Goal: Information Seeking & Learning: Find specific page/section

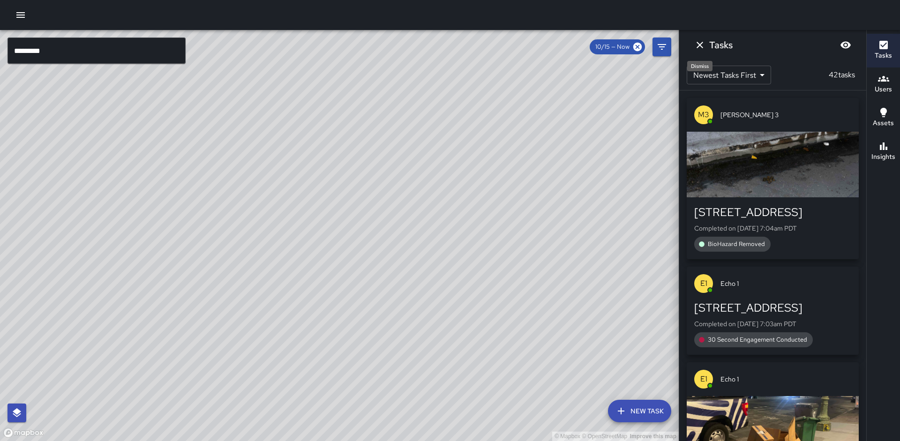
drag, startPoint x: 706, startPoint y: 45, endPoint x: 674, endPoint y: 75, distance: 43.1
click at [706, 45] on button "Dismiss" at bounding box center [699, 45] width 19 height 19
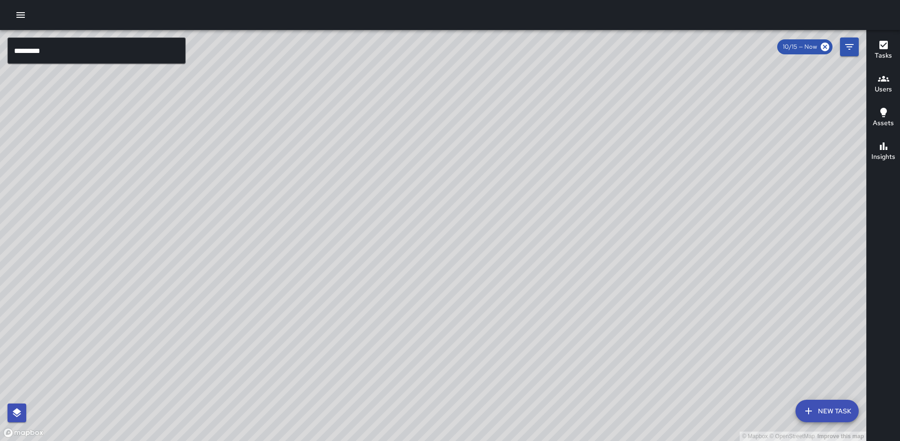
drag, startPoint x: 416, startPoint y: 207, endPoint x: 456, endPoint y: 200, distance: 40.0
click at [456, 200] on div "© Mapbox © OpenStreetMap Improve this map" at bounding box center [433, 235] width 866 height 411
click at [844, 49] on icon "Filters" at bounding box center [849, 46] width 11 height 11
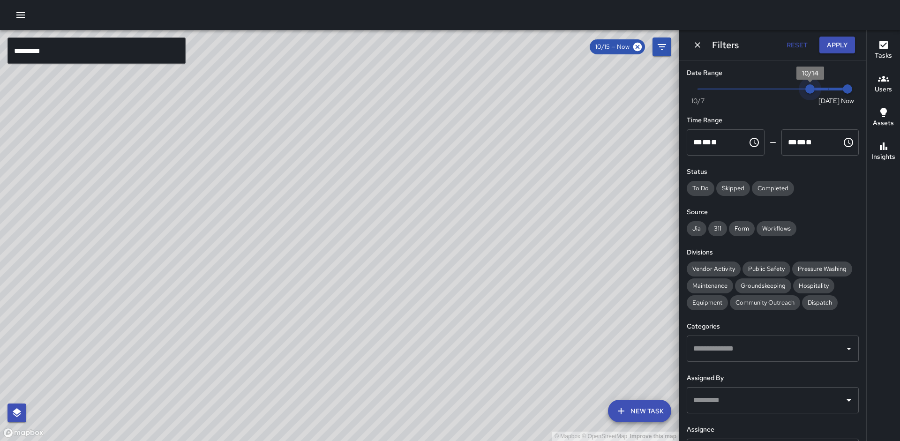
drag, startPoint x: 824, startPoint y: 90, endPoint x: 818, endPoint y: 90, distance: 5.2
click at [815, 90] on span "10/14" at bounding box center [809, 88] width 9 height 9
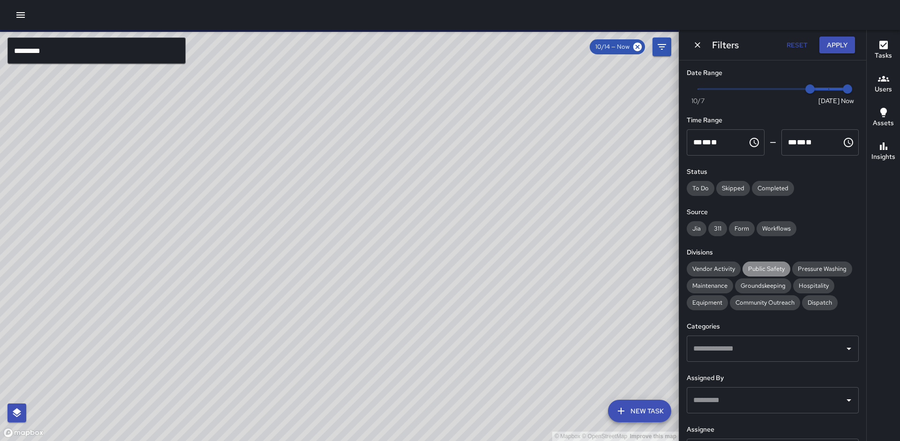
click at [754, 270] on span "Public Safety" at bounding box center [766, 268] width 48 height 9
click at [746, 303] on span "Community Outreach" at bounding box center [765, 302] width 70 height 9
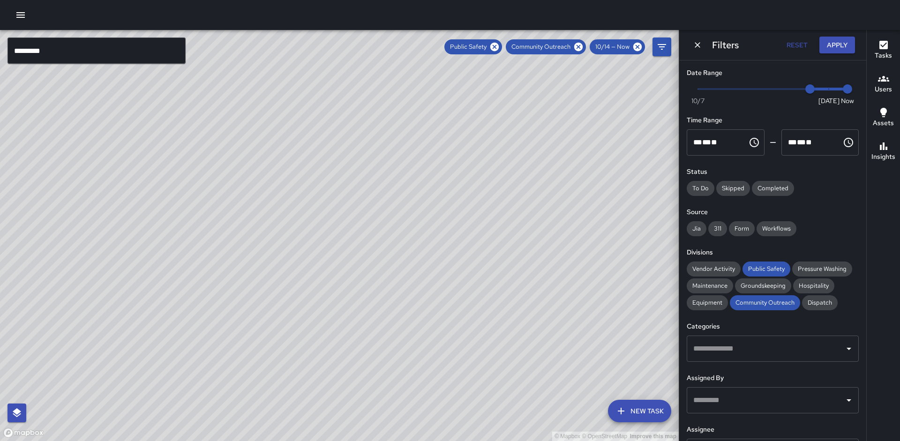
drag, startPoint x: 194, startPoint y: 165, endPoint x: 262, endPoint y: 234, distance: 97.8
click at [263, 234] on div "© Mapbox © OpenStreetMap Improve this map" at bounding box center [339, 235] width 679 height 411
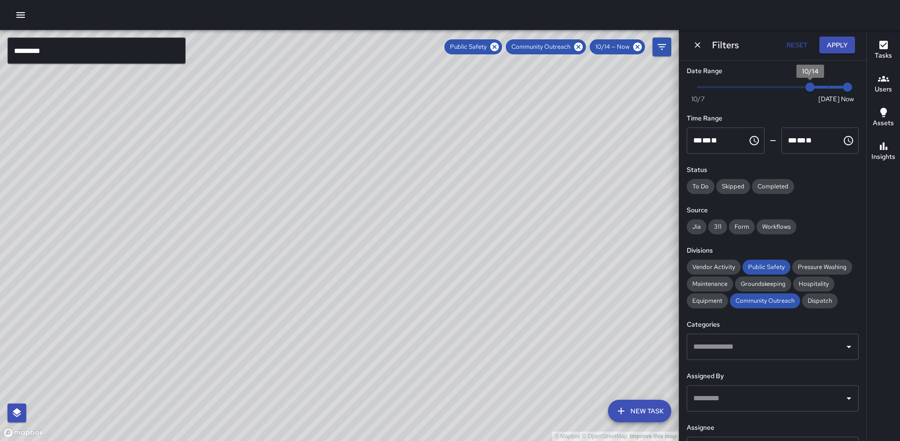
scroll to position [4, 0]
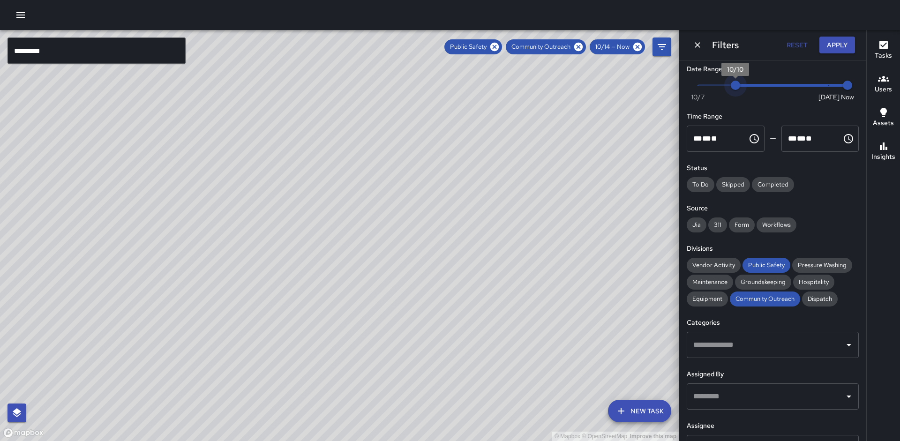
type input "*"
drag, startPoint x: 810, startPoint y: 89, endPoint x: 683, endPoint y: 93, distance: 127.1
click at [683, 93] on div "Date Range Now [DATE] [DATE] 7:12 am Time Range ** * ** ** ​ ******** ** * ** *…" at bounding box center [772, 250] width 187 height 381
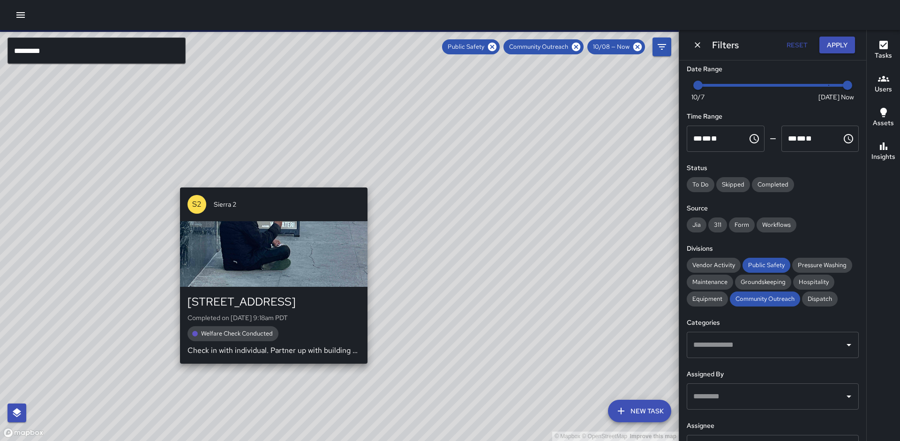
click at [270, 180] on div "© Mapbox © OpenStreetMap Improve this map [STREET_ADDRESS] Completed on [DATE] …" at bounding box center [339, 235] width 679 height 411
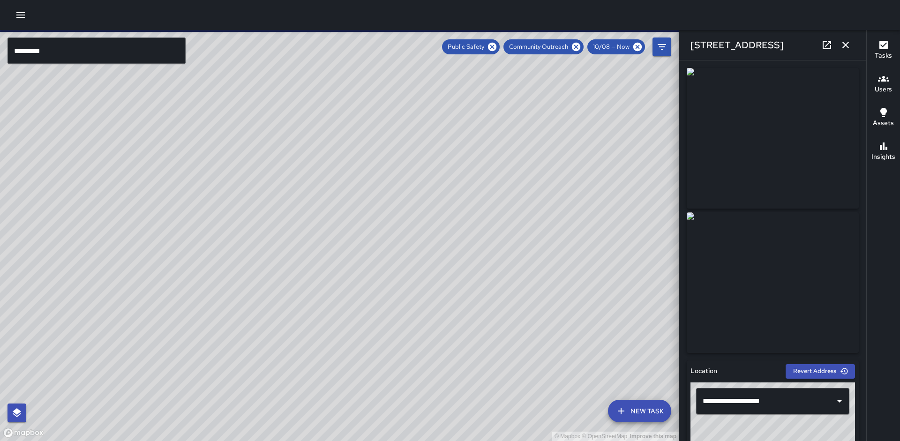
type input "**********"
drag, startPoint x: 494, startPoint y: 51, endPoint x: 531, endPoint y: 49, distance: 37.1
click at [493, 51] on icon at bounding box center [492, 47] width 8 height 8
drag, startPoint x: 575, startPoint y: 48, endPoint x: 565, endPoint y: 56, distance: 12.7
click at [574, 48] on icon at bounding box center [576, 47] width 8 height 8
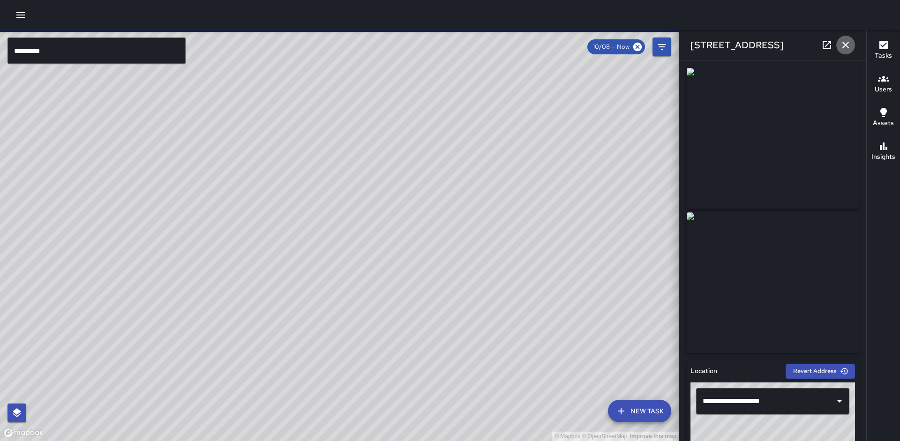
click at [845, 45] on icon "button" at bounding box center [845, 45] width 7 height 7
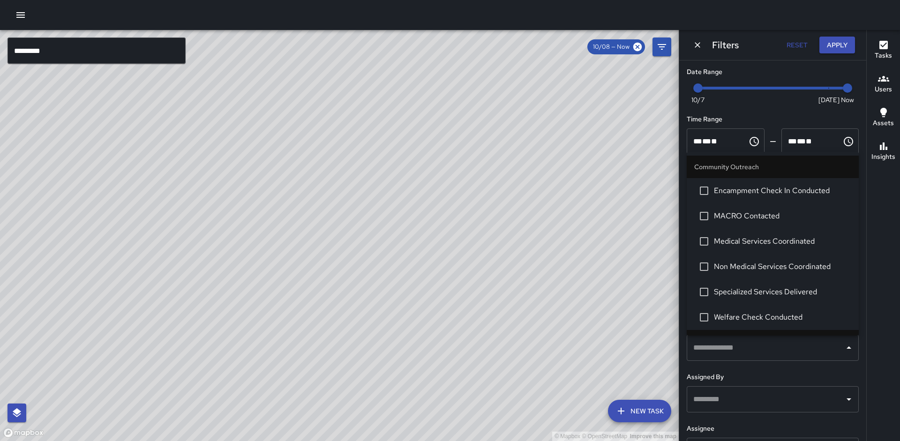
scroll to position [1, 0]
drag, startPoint x: 744, startPoint y: 354, endPoint x: 736, endPoint y: 373, distance: 20.4
click at [736, 373] on div "Date Range Now [DATE] [DATE] 7:13 am Time Range ** * ** ** ​ ******** ** * ** *…" at bounding box center [772, 250] width 187 height 381
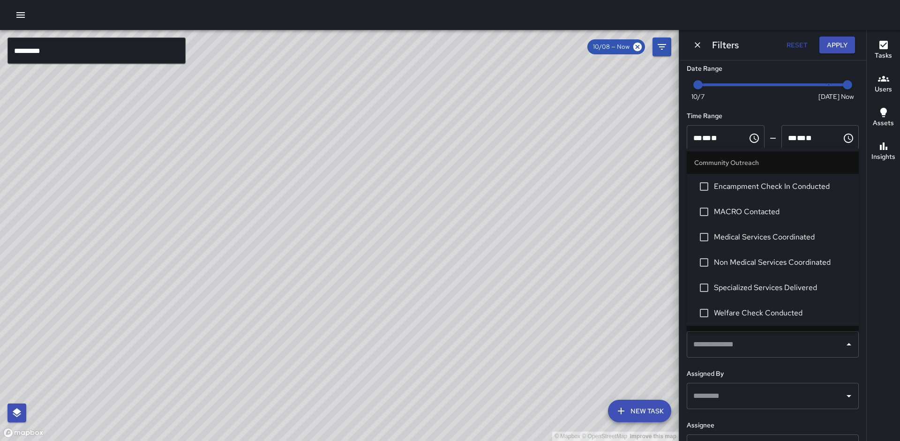
click at [737, 373] on h6 "Assigned By" at bounding box center [773, 374] width 172 height 10
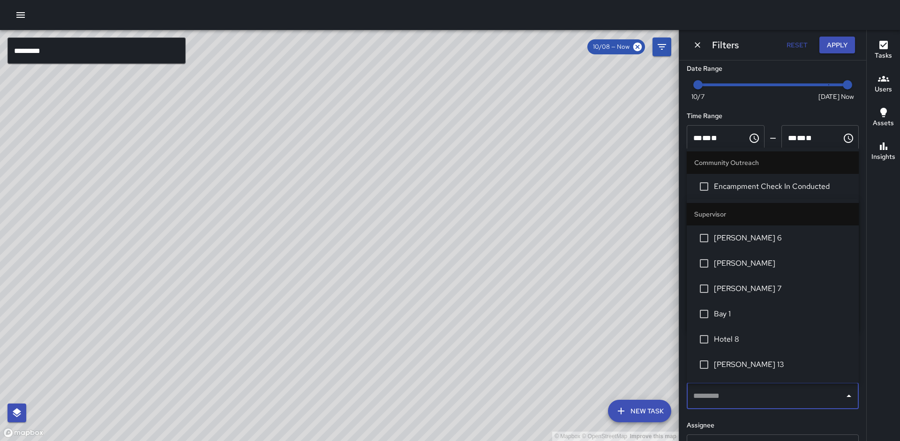
click at [742, 389] on input "text" at bounding box center [766, 396] width 150 height 18
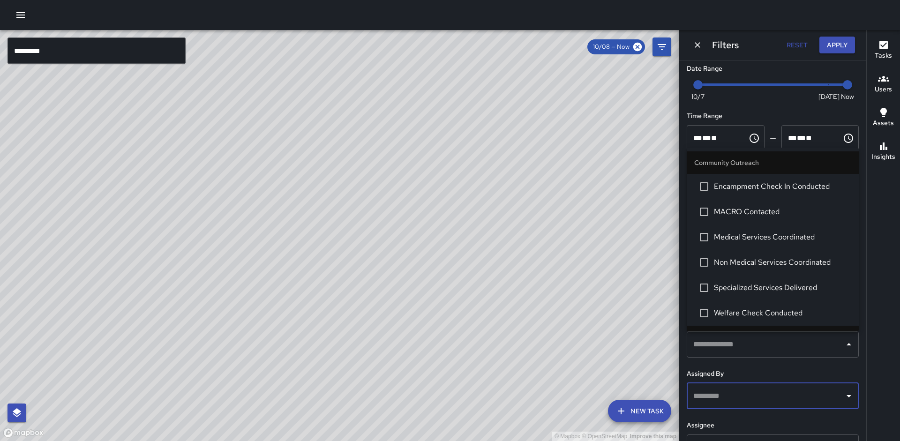
click at [734, 400] on input "text" at bounding box center [766, 396] width 150 height 18
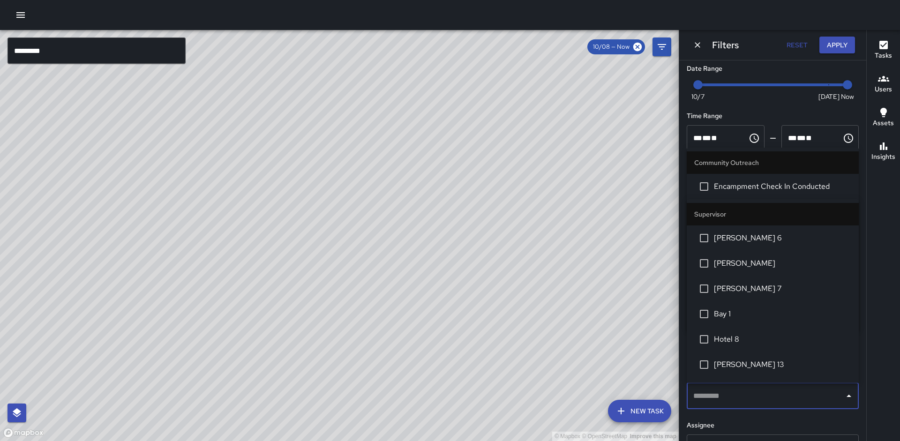
click at [712, 400] on input "text" at bounding box center [766, 396] width 150 height 18
type input "********"
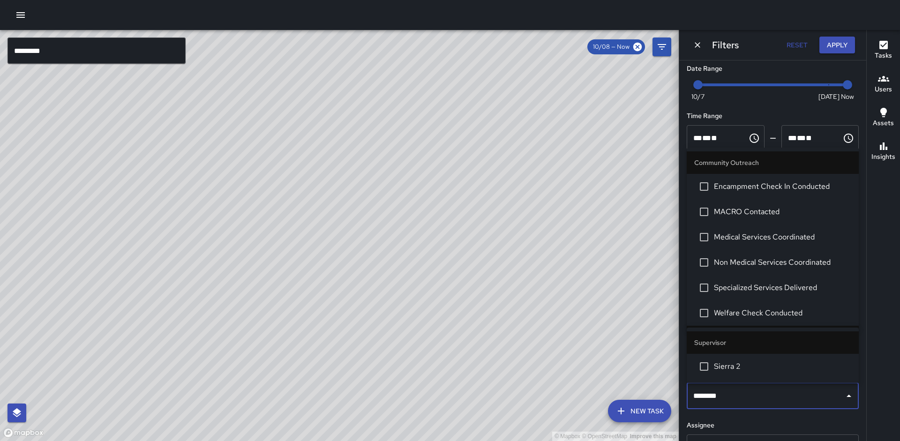
click at [741, 367] on span "Sierra 2" at bounding box center [782, 366] width 137 height 11
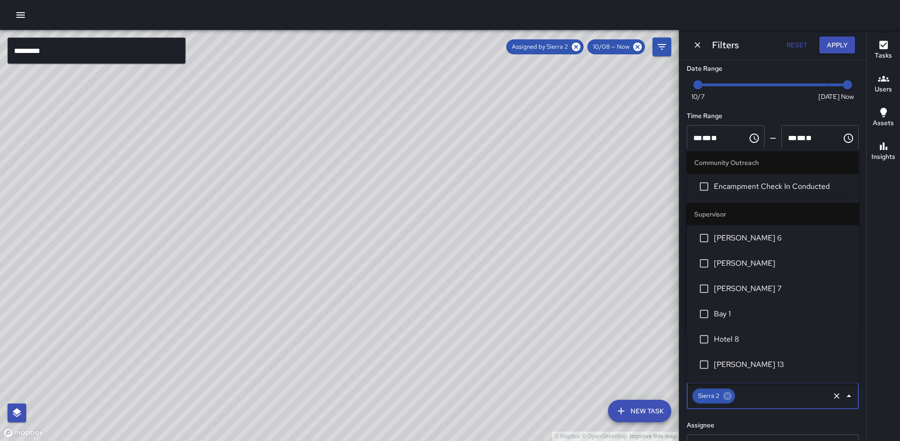
scroll to position [830, 0]
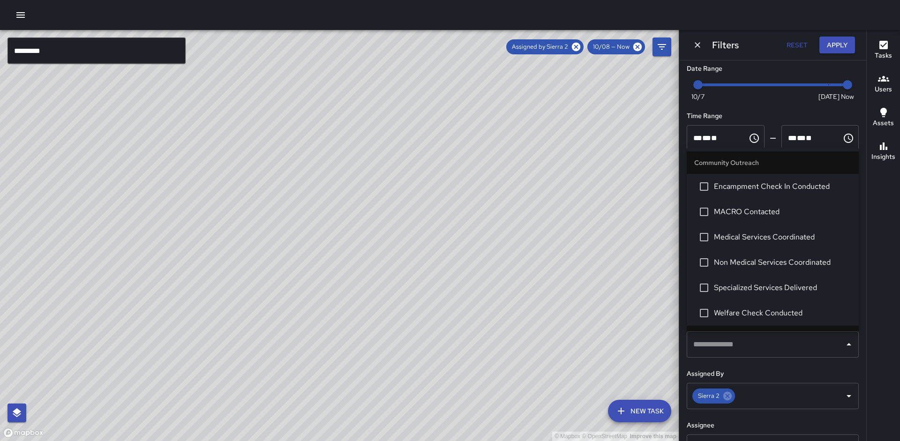
drag, startPoint x: 411, startPoint y: 300, endPoint x: 418, endPoint y: 243, distance: 56.7
click at [415, 238] on div "© Mapbox © OpenStreetMap Improve this map" at bounding box center [339, 235] width 679 height 411
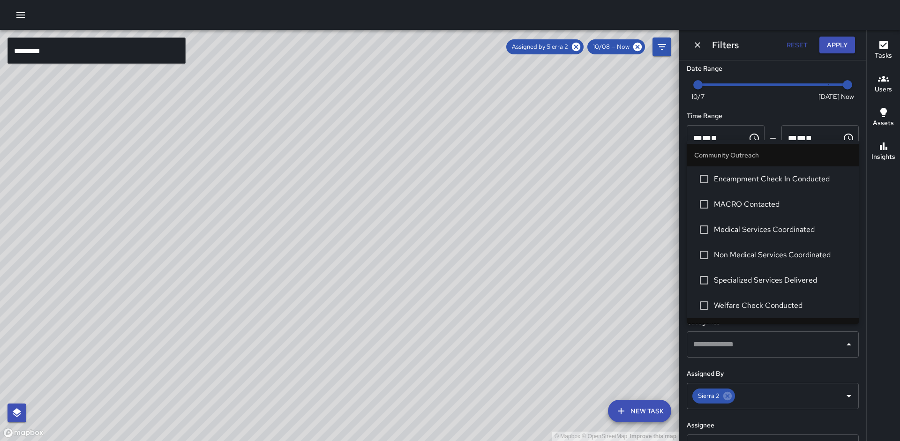
scroll to position [83, 0]
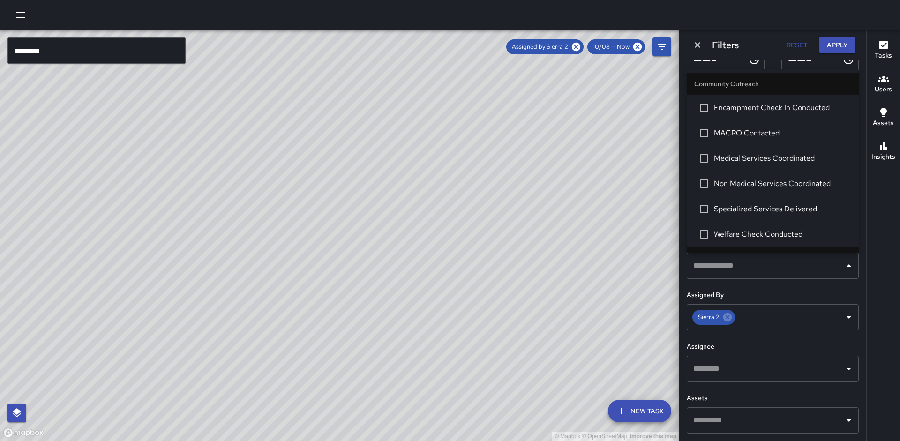
click at [831, 44] on button "Apply" at bounding box center [837, 45] width 36 height 17
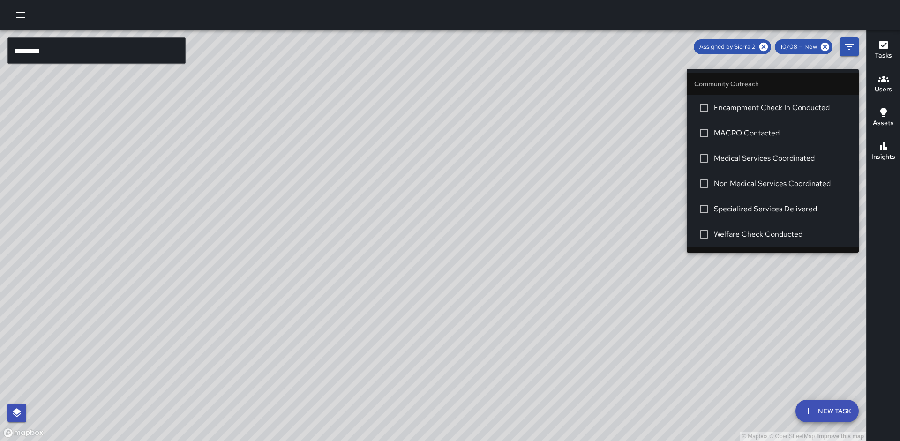
click at [790, 79] on li "Community Outreach" at bounding box center [773, 84] width 172 height 22
drag, startPoint x: 790, startPoint y: 79, endPoint x: 776, endPoint y: 82, distance: 15.0
click at [790, 79] on li "Community Outreach" at bounding box center [773, 84] width 172 height 22
click at [760, 83] on li "Community Outreach" at bounding box center [773, 84] width 172 height 22
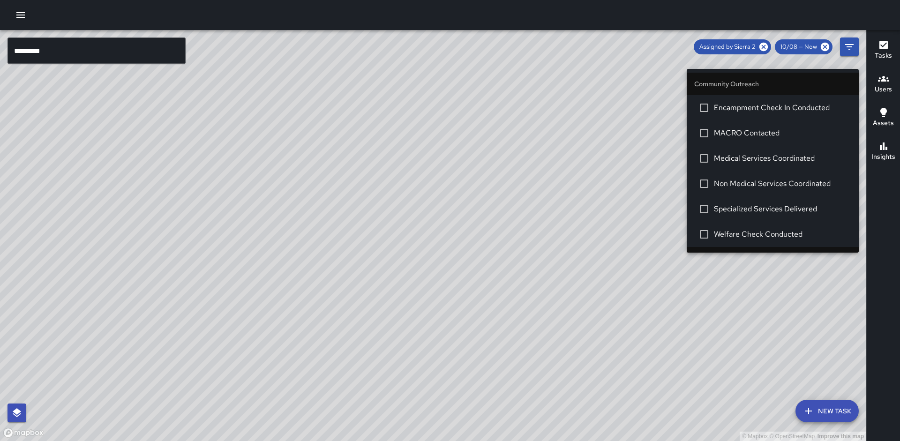
click at [754, 84] on li "Community Outreach" at bounding box center [773, 84] width 172 height 22
click at [828, 47] on icon at bounding box center [825, 47] width 8 height 8
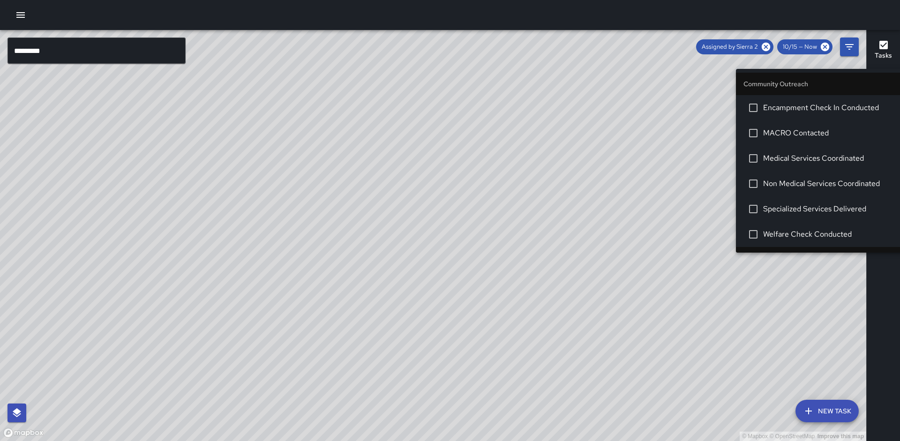
click at [884, 45] on icon "button" at bounding box center [883, 44] width 11 height 11
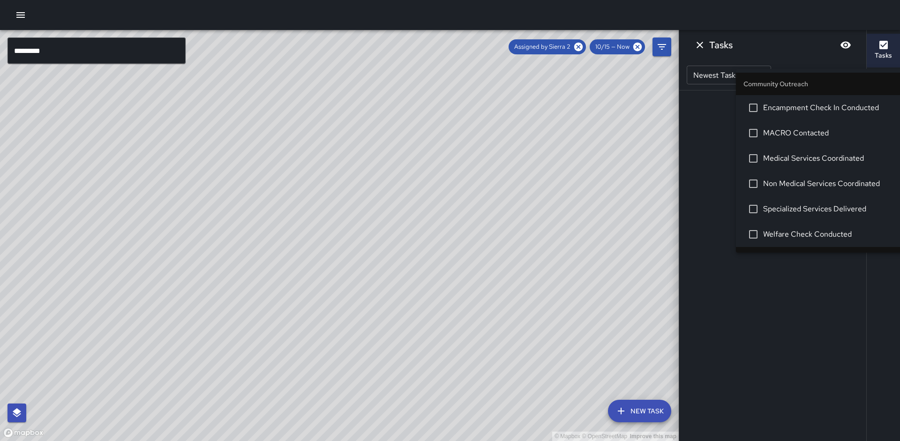
click at [885, 45] on icon "button" at bounding box center [883, 45] width 8 height 8
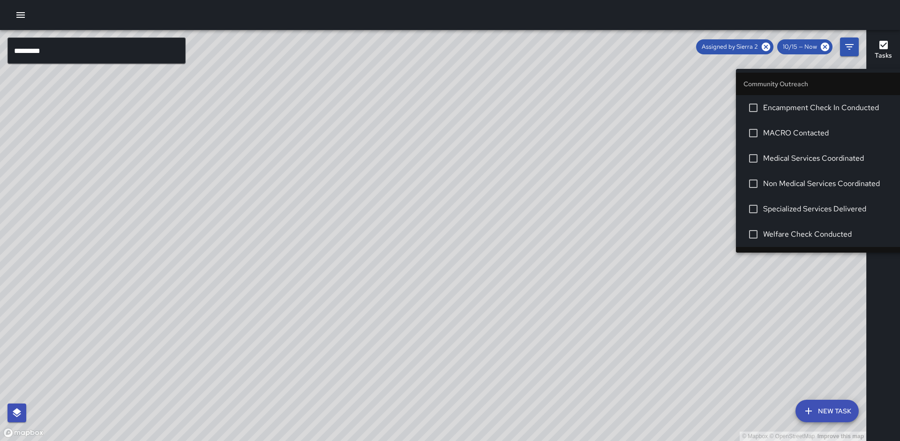
drag, startPoint x: 840, startPoint y: 78, endPoint x: 747, endPoint y: 87, distance: 94.2
click at [738, 88] on li "Community Outreach" at bounding box center [822, 84] width 172 height 22
drag, startPoint x: 747, startPoint y: 89, endPoint x: 743, endPoint y: 93, distance: 6.0
click at [744, 93] on li "Community Outreach" at bounding box center [822, 84] width 172 height 22
drag, startPoint x: 741, startPoint y: 93, endPoint x: 725, endPoint y: 98, distance: 16.6
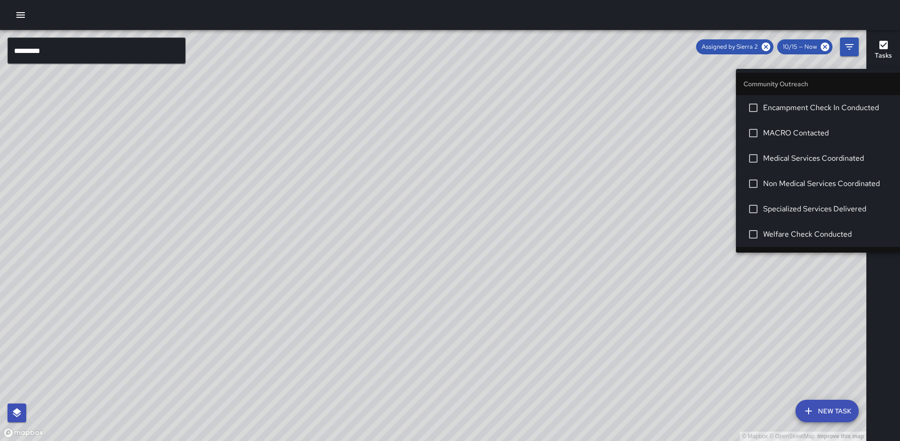
click at [725, 98] on body "© Mapbox © OpenStreetMap Improve this map ********* ​ New Task Assigned by Sier…" at bounding box center [450, 220] width 900 height 441
drag, startPoint x: 808, startPoint y: 77, endPoint x: 861, endPoint y: 51, distance: 60.0
click at [799, 75] on li "Community Outreach" at bounding box center [822, 84] width 172 height 22
click at [850, 45] on icon "Filters" at bounding box center [849, 46] width 11 height 11
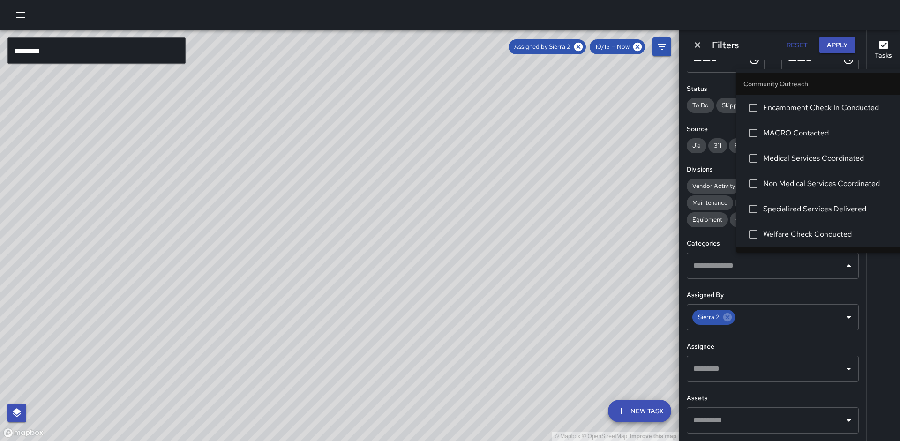
click at [797, 273] on input "text" at bounding box center [766, 266] width 150 height 18
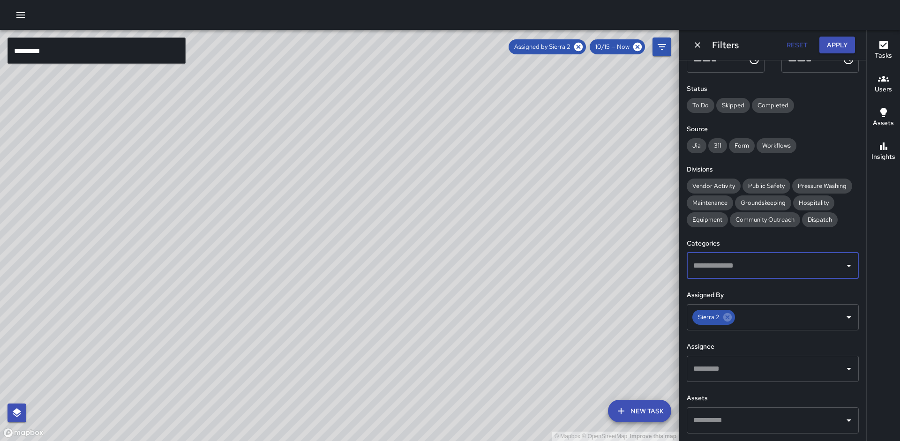
click at [797, 273] on input "text" at bounding box center [766, 266] width 150 height 18
click at [626, 274] on div "© Mapbox © OpenStreetMap Improve this map" at bounding box center [339, 235] width 679 height 411
click at [839, 44] on button "Apply" at bounding box center [837, 45] width 36 height 17
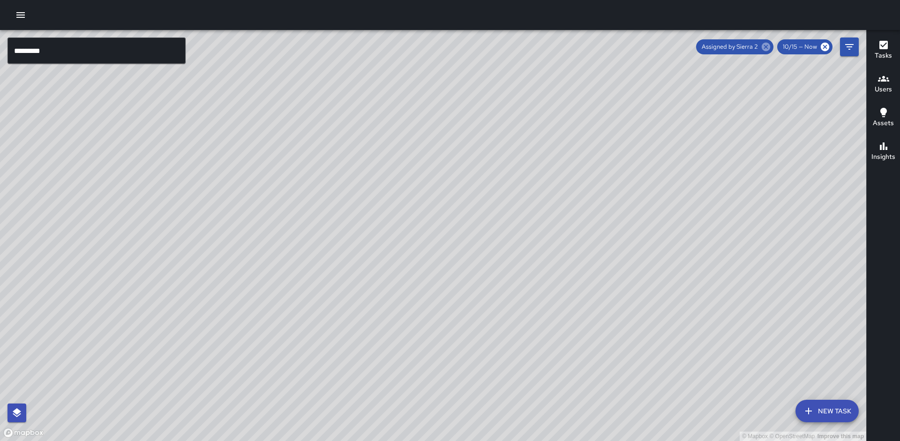
click at [767, 46] on icon at bounding box center [766, 47] width 10 height 10
click at [847, 48] on icon "Filters" at bounding box center [849, 46] width 11 height 11
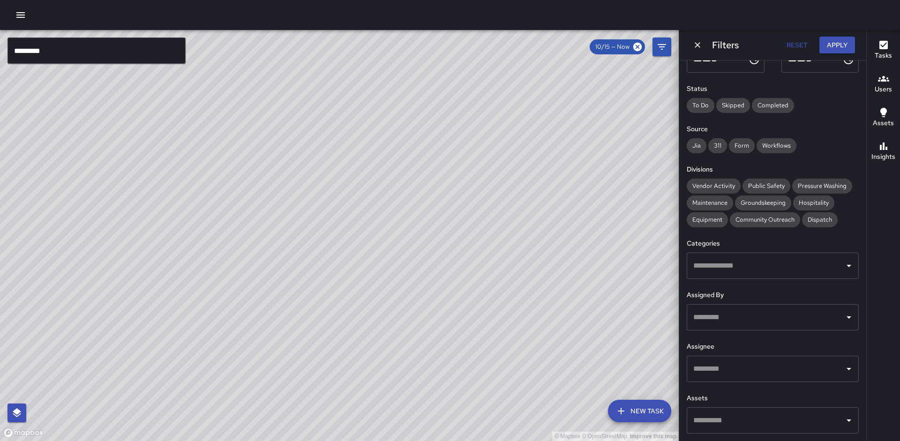
scroll to position [0, 0]
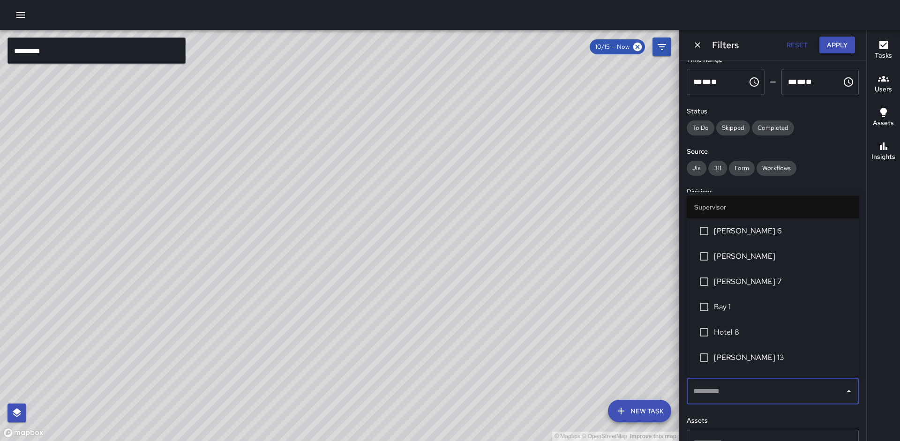
click at [736, 391] on input "text" at bounding box center [766, 391] width 150 height 18
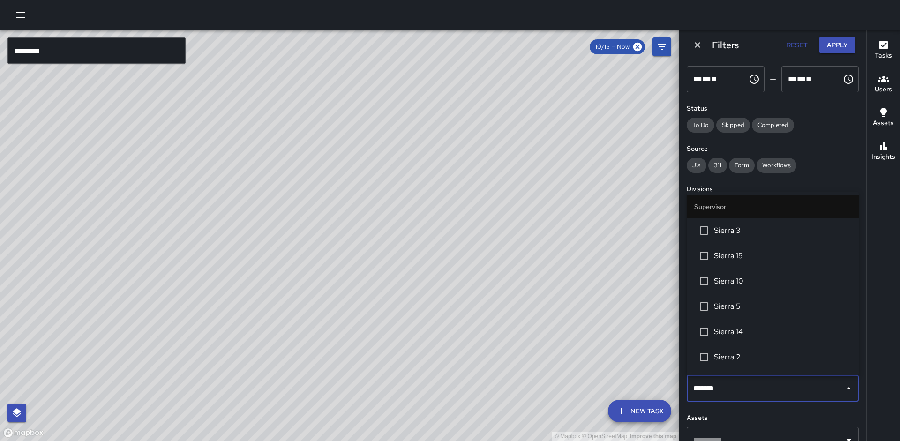
type input "********"
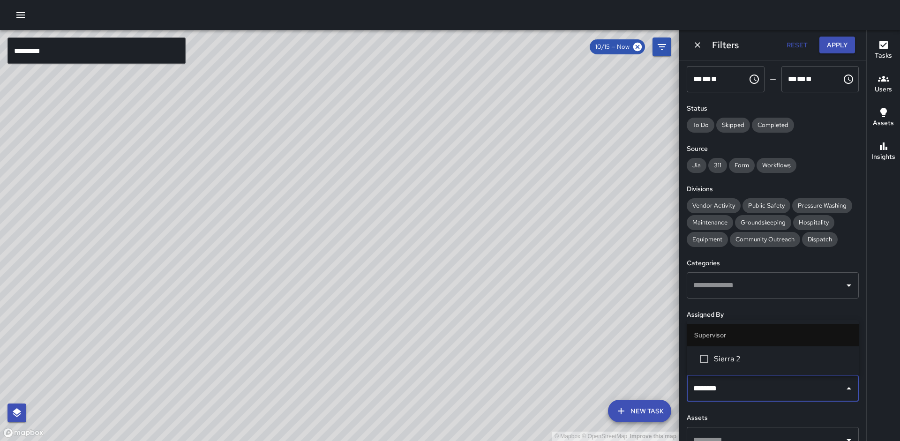
click at [740, 363] on span "Sierra 2" at bounding box center [782, 358] width 137 height 11
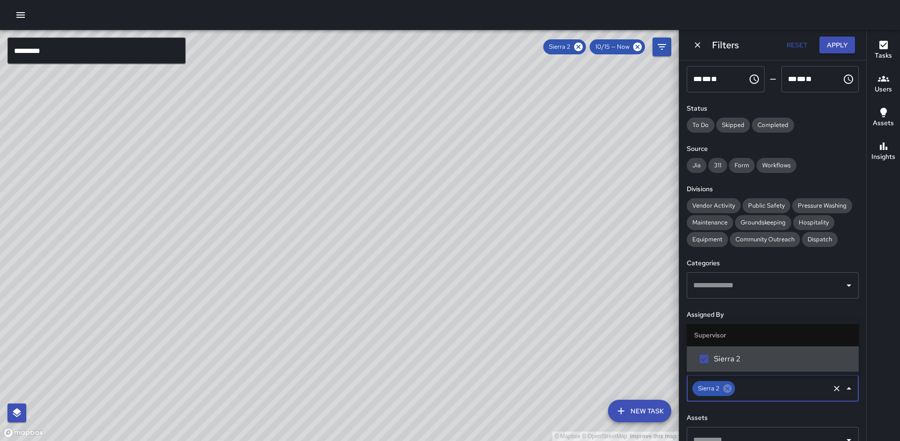
drag, startPoint x: 835, startPoint y: 46, endPoint x: 807, endPoint y: 54, distance: 29.4
click at [834, 46] on button "Apply" at bounding box center [837, 45] width 36 height 17
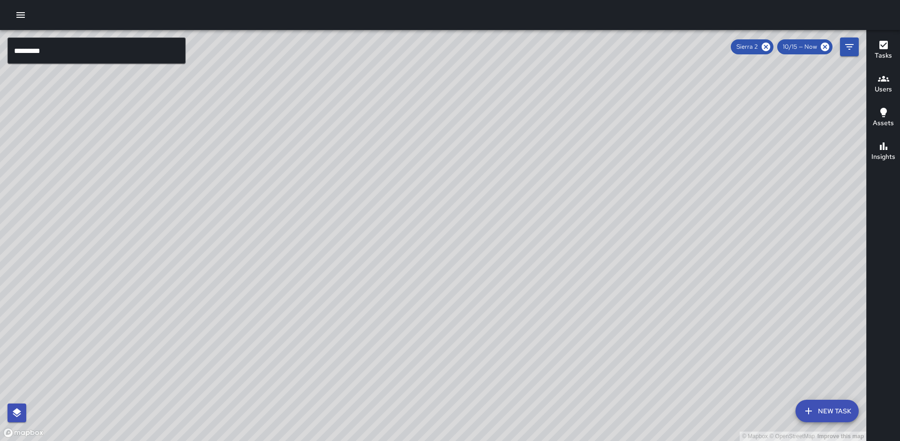
drag, startPoint x: 456, startPoint y: 209, endPoint x: 415, endPoint y: 203, distance: 41.2
click at [415, 203] on div "© Mapbox © OpenStreetMap Improve this map" at bounding box center [433, 235] width 866 height 411
click at [849, 44] on icon "Filters" at bounding box center [849, 46] width 11 height 11
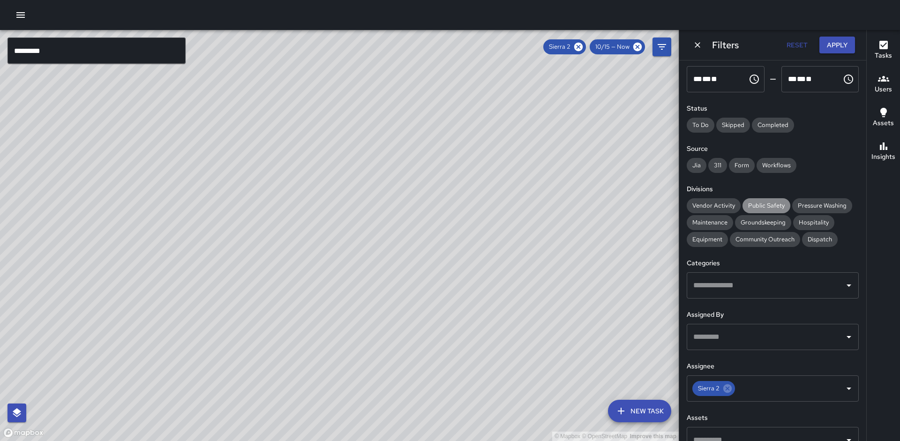
click at [766, 206] on span "Public Safety" at bounding box center [766, 205] width 48 height 9
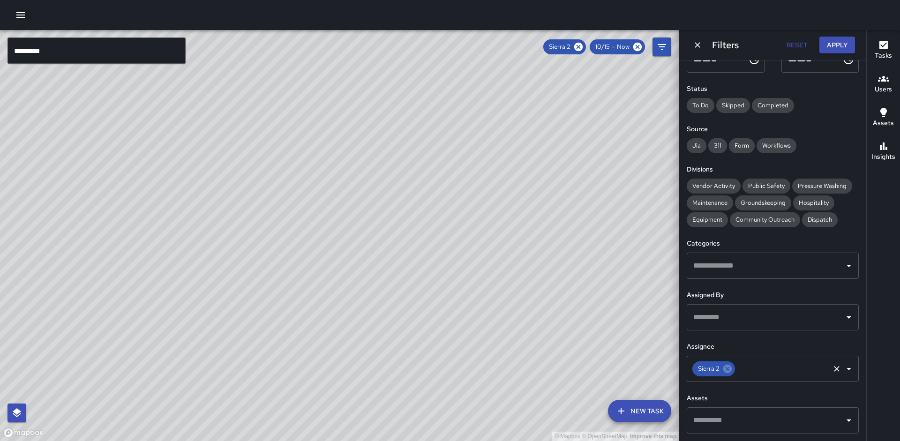
click at [727, 368] on icon at bounding box center [727, 369] width 10 height 10
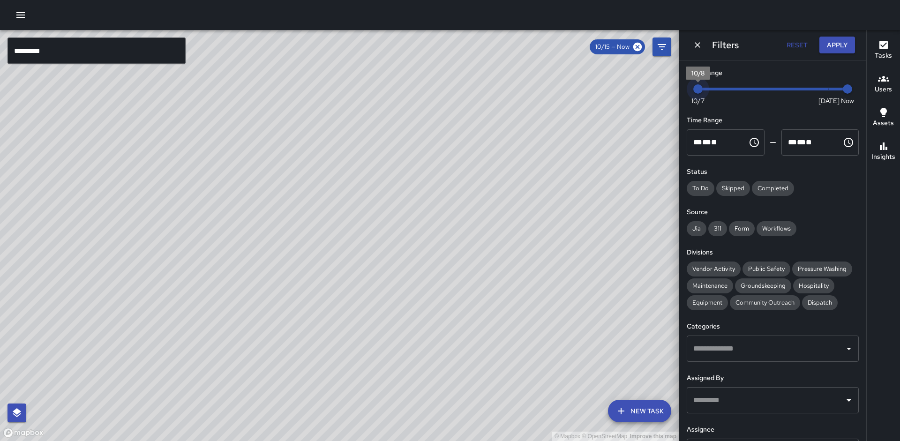
drag, startPoint x: 698, startPoint y: 90, endPoint x: 682, endPoint y: 92, distance: 16.9
click at [682, 92] on div "Date Range Now [DATE] [DATE] 7:15 am Time Range ** * ** ** ​ ******** ** * ** *…" at bounding box center [772, 250] width 187 height 381
type input "*"
click at [698, 91] on span "10/8" at bounding box center [697, 88] width 9 height 9
click at [703, 90] on span "10/8" at bounding box center [697, 88] width 9 height 9
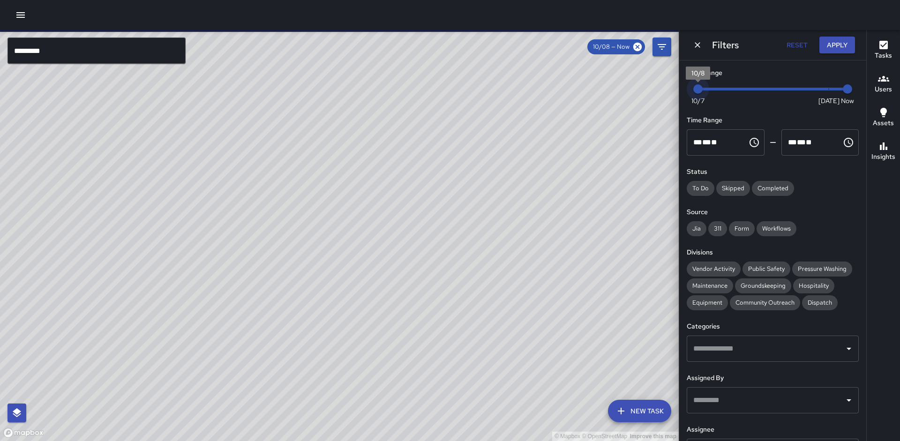
click at [697, 90] on span "10/8" at bounding box center [697, 88] width 9 height 9
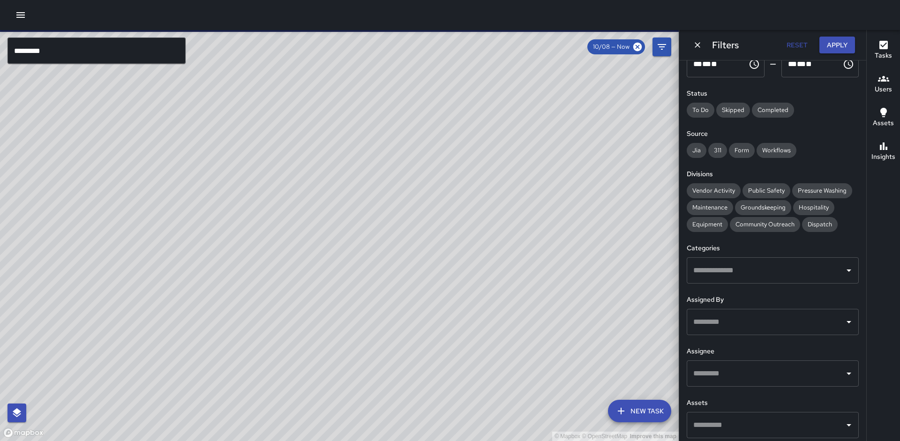
scroll to position [83, 0]
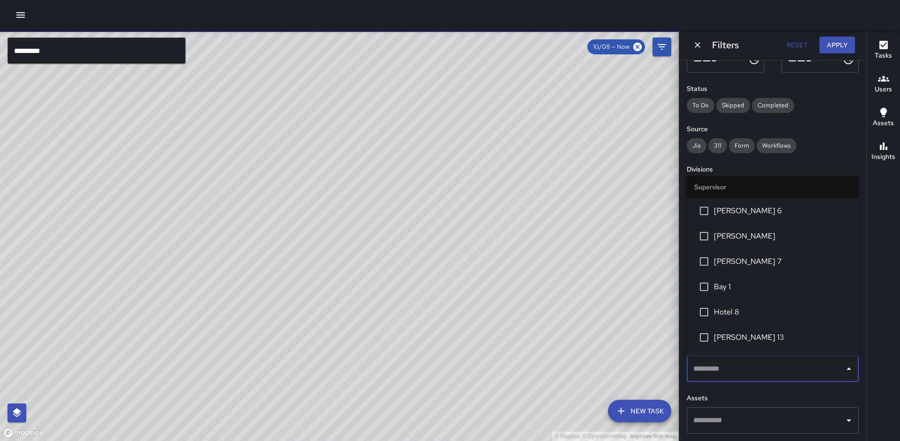
click at [748, 362] on input "text" at bounding box center [766, 369] width 150 height 18
type input "********"
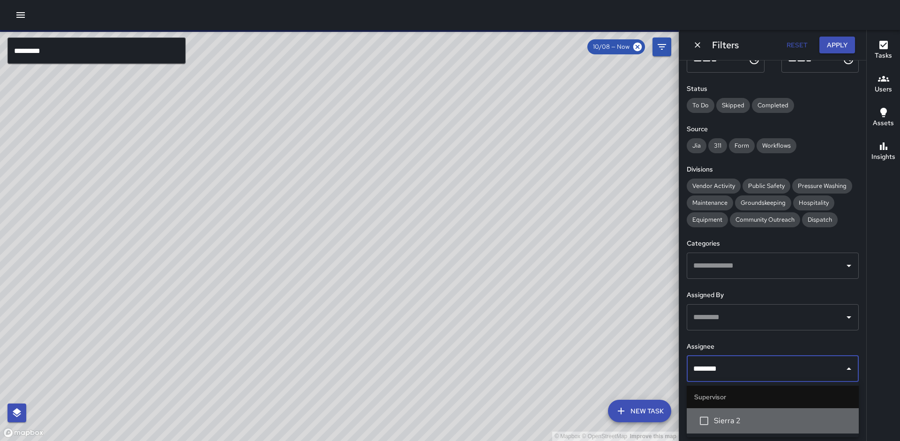
click at [746, 420] on span "Sierra 2" at bounding box center [782, 420] width 137 height 11
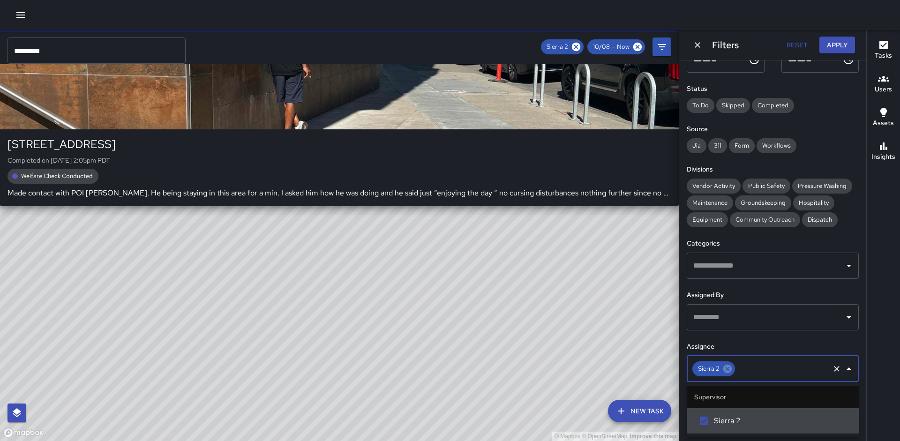
click at [400, 67] on div "S2 Sierra 2 [STREET_ADDRESS] Completed on [DATE] 2:05pm PDT Welfare Check Condu…" at bounding box center [339, 118] width 679 height 176
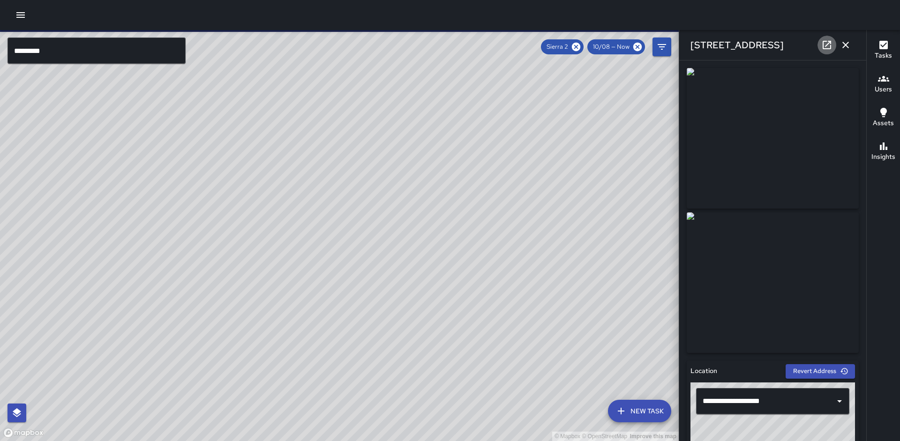
click at [830, 48] on icon at bounding box center [826, 44] width 11 height 11
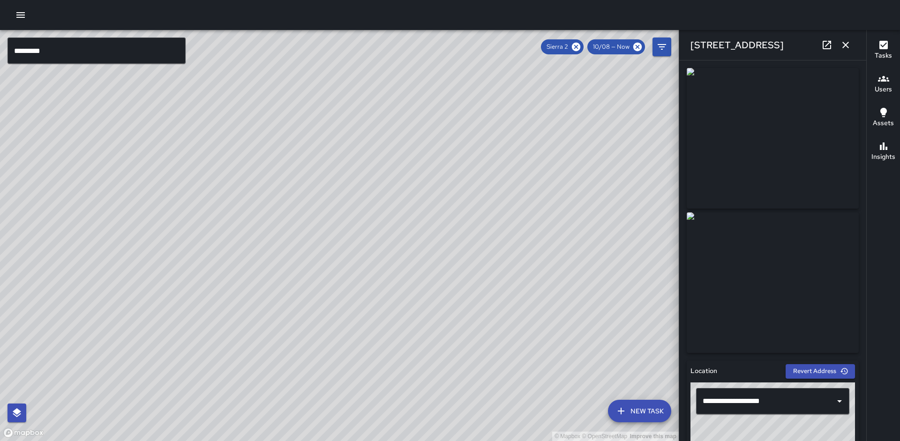
drag, startPoint x: 281, startPoint y: 168, endPoint x: 237, endPoint y: 232, distance: 77.4
click at [237, 232] on div "© Mapbox © OpenStreetMap Improve this map" at bounding box center [339, 235] width 679 height 411
drag, startPoint x: 266, startPoint y: 248, endPoint x: 277, endPoint y: 119, distance: 129.9
click at [283, 108] on div "© Mapbox © OpenStreetMap Improve this map" at bounding box center [339, 235] width 679 height 411
drag, startPoint x: 846, startPoint y: 48, endPoint x: 836, endPoint y: 47, distance: 10.3
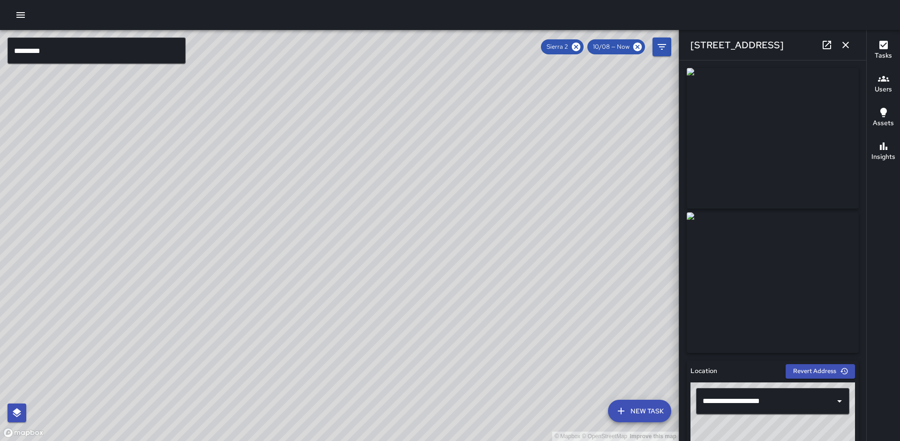
click at [846, 48] on icon "button" at bounding box center [845, 44] width 11 height 11
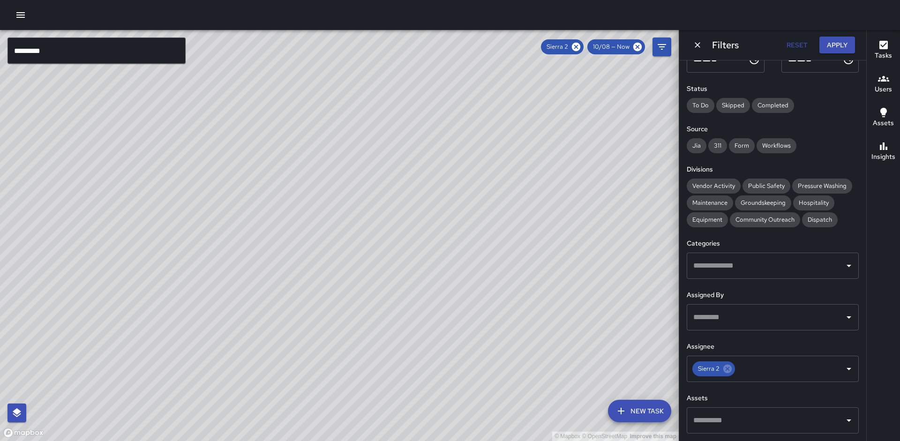
drag, startPoint x: 287, startPoint y: 300, endPoint x: 300, endPoint y: 261, distance: 40.6
click at [300, 261] on div "© Mapbox © OpenStreetMap Improve this map" at bounding box center [339, 235] width 679 height 411
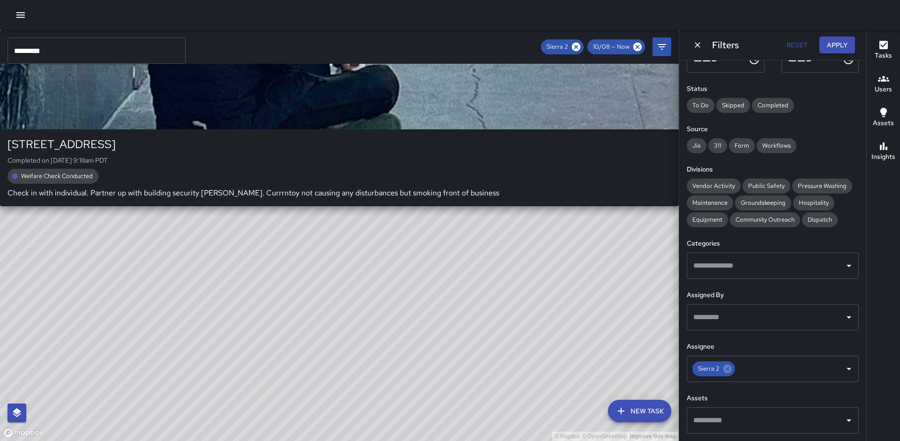
click at [281, 294] on div "© Mapbox © OpenStreetMap Improve this map [STREET_ADDRESS] Completed on [DATE] …" at bounding box center [339, 235] width 679 height 411
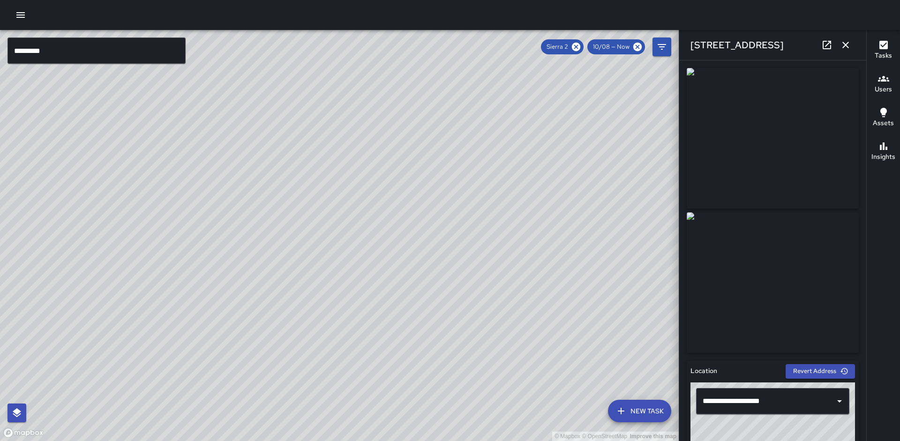
drag, startPoint x: 372, startPoint y: 78, endPoint x: 367, endPoint y: 221, distance: 143.5
click at [380, 244] on div "© Mapbox © OpenStreetMap Improve this map" at bounding box center [339, 235] width 679 height 411
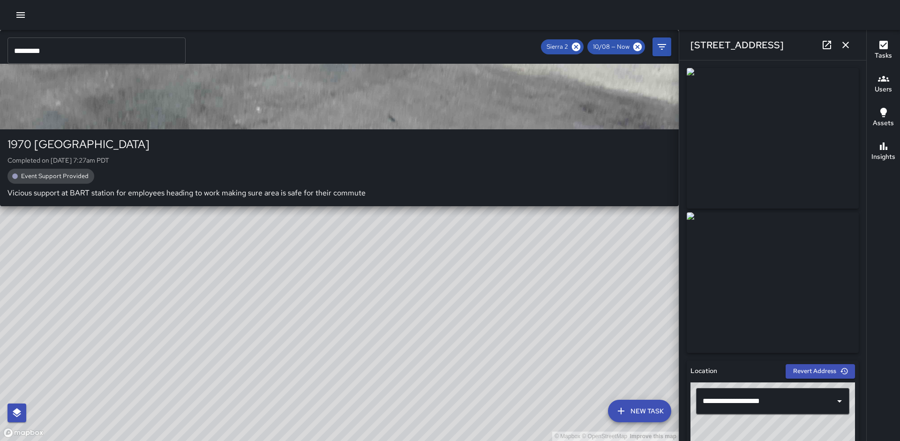
click at [343, 187] on div "© Mapbox © OpenStreetMap Improve this map S2 Sierra 2 1970 Broadway Completed o…" at bounding box center [339, 235] width 679 height 411
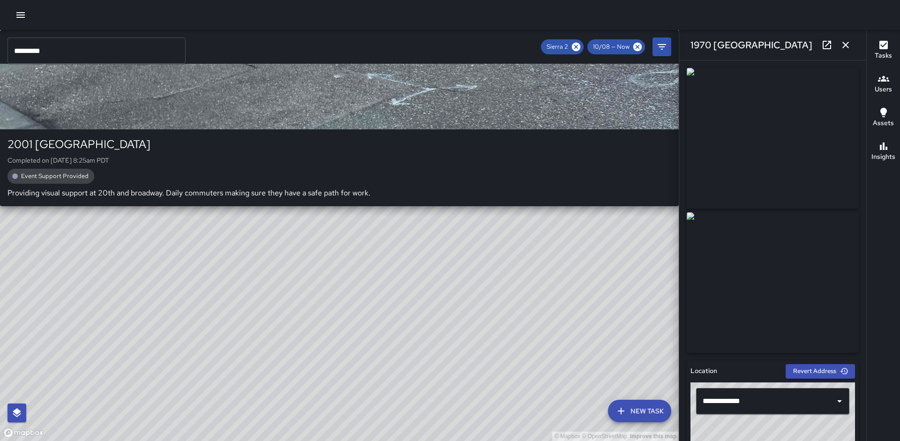
click at [261, 187] on div "© Mapbox © OpenStreetMap Improve this map S2 Sierra 2 2001 Broadway Completed o…" at bounding box center [339, 235] width 679 height 411
type input "**********"
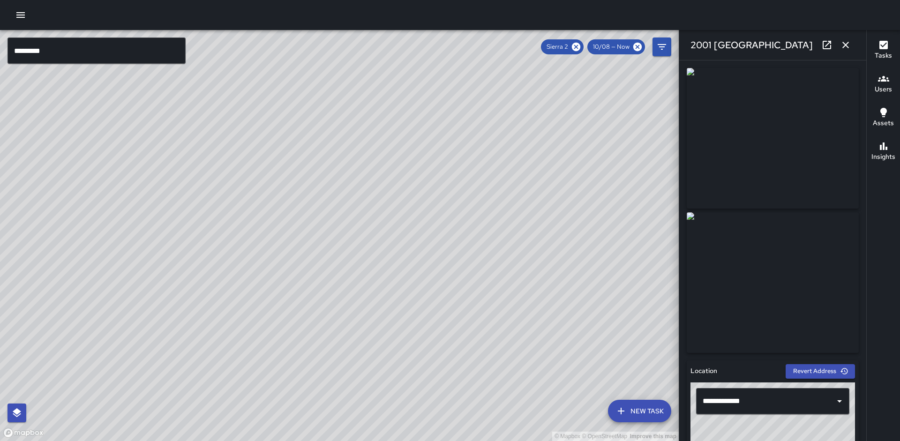
drag, startPoint x: 255, startPoint y: 268, endPoint x: 206, endPoint y: 107, distance: 168.3
click at [206, 107] on div "© Mapbox © OpenStreetMap Improve this map" at bounding box center [339, 235] width 679 height 411
drag, startPoint x: 291, startPoint y: 201, endPoint x: 246, endPoint y: 168, distance: 56.1
click at [245, 168] on div "© Mapbox © OpenStreetMap Improve this map" at bounding box center [339, 235] width 679 height 411
drag, startPoint x: 306, startPoint y: 201, endPoint x: 297, endPoint y: 143, distance: 58.4
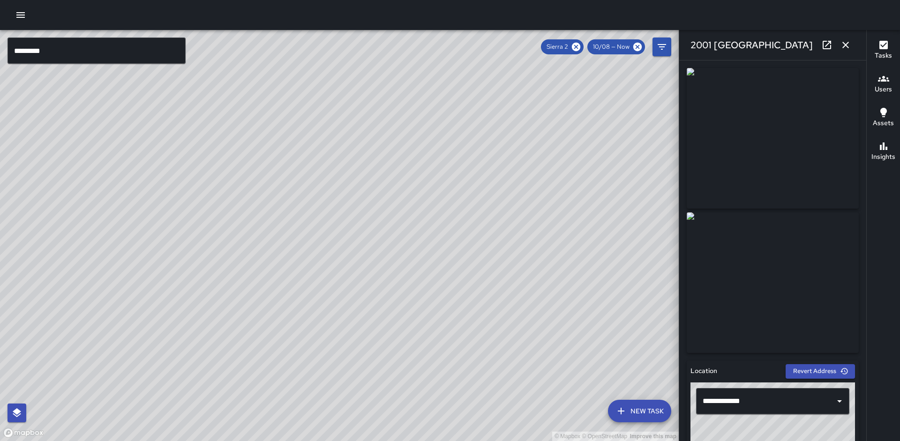
click at [297, 143] on div "© Mapbox © OpenStreetMap Improve this map" at bounding box center [339, 235] width 679 height 411
click at [852, 44] on button "button" at bounding box center [845, 45] width 19 height 19
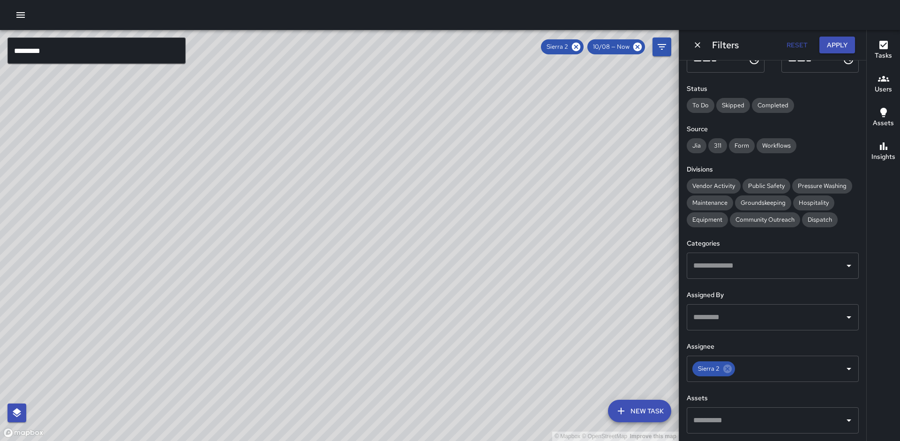
drag, startPoint x: 581, startPoint y: 47, endPoint x: 613, endPoint y: 49, distance: 32.0
click at [580, 46] on icon at bounding box center [576, 47] width 8 height 8
click at [633, 46] on icon at bounding box center [637, 47] width 10 height 10
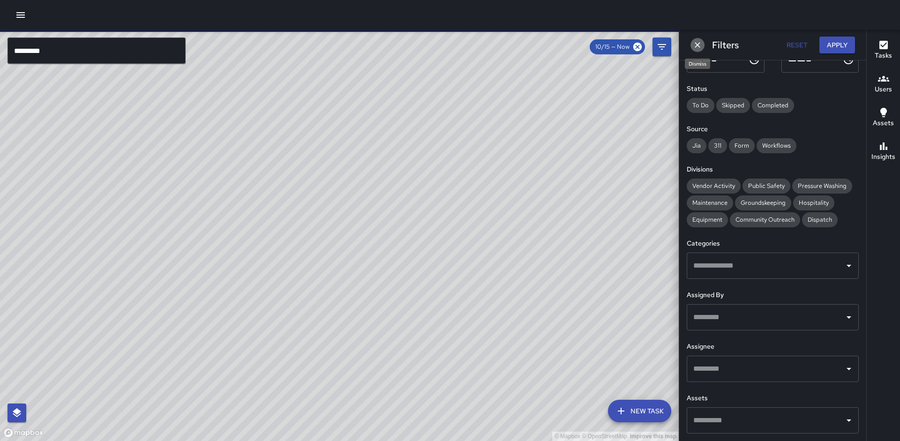
click at [692, 45] on button "Dismiss" at bounding box center [697, 45] width 14 height 14
